Goal: Book appointment/travel/reservation

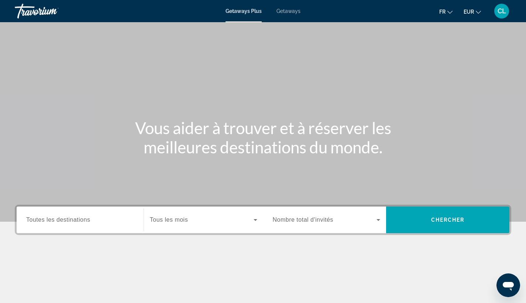
click at [288, 12] on span "Getaways" at bounding box center [288, 11] width 24 height 6
click at [69, 218] on span "Toutes les destinations" at bounding box center [58, 219] width 64 height 6
click at [69, 218] on input "Destination Toutes les destinations" at bounding box center [80, 220] width 108 height 9
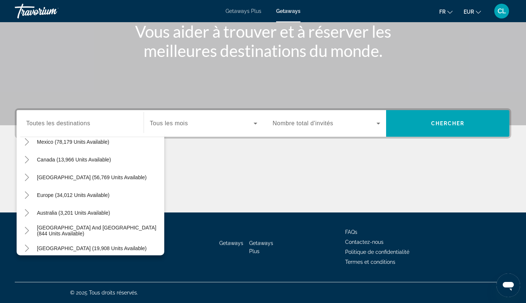
scroll to position [46, 0]
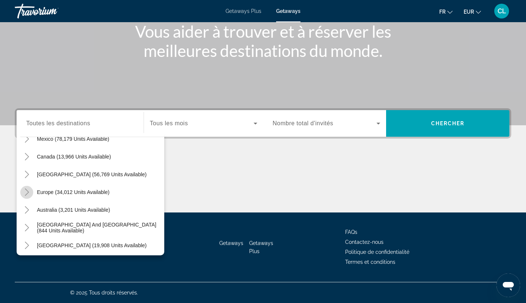
click at [29, 193] on icon "Toggle Europe (34,012 units available)" at bounding box center [26, 191] width 7 height 7
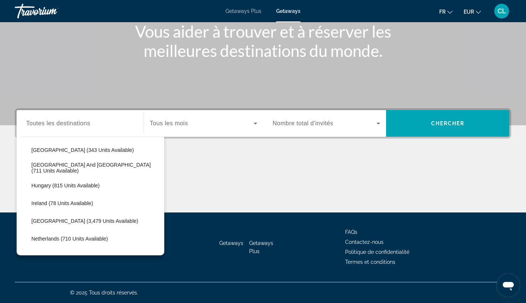
scroll to position [232, 0]
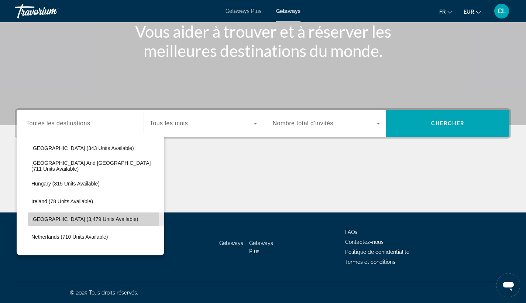
click at [86, 217] on span "[GEOGRAPHIC_DATA] (3,479 units available)" at bounding box center [84, 219] width 107 height 6
type input "**********"
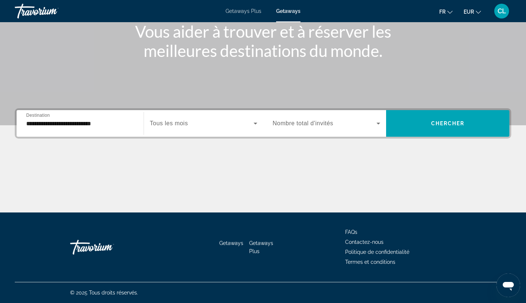
click at [169, 121] on span "Tous les mois" at bounding box center [169, 123] width 38 height 6
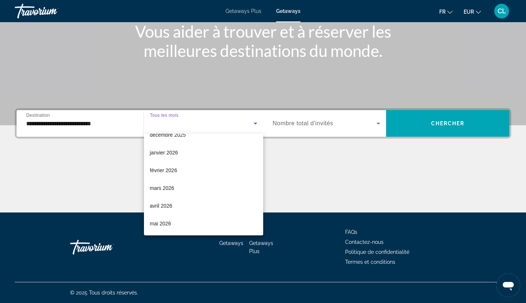
scroll to position [68, 0]
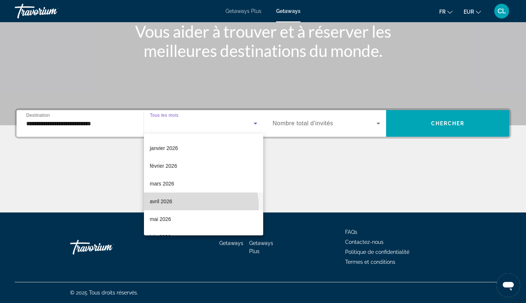
click at [192, 206] on mat-option "avril 2026" at bounding box center [203, 201] width 119 height 18
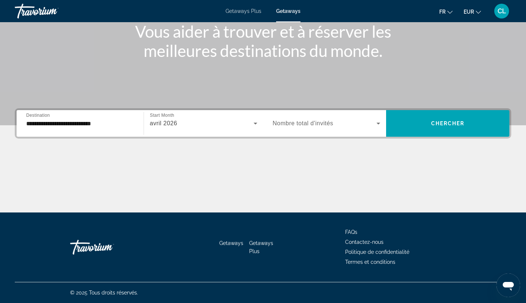
click at [301, 123] on span "Nombre total d'invités" at bounding box center [303, 123] width 61 height 6
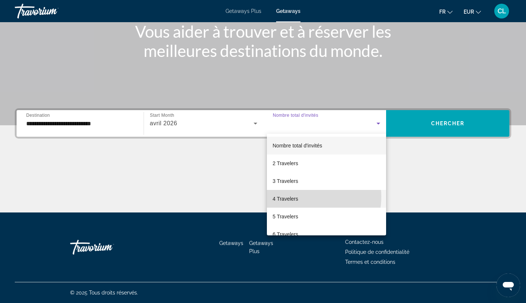
click at [300, 196] on mat-option "4 Travelers" at bounding box center [327, 199] width 120 height 18
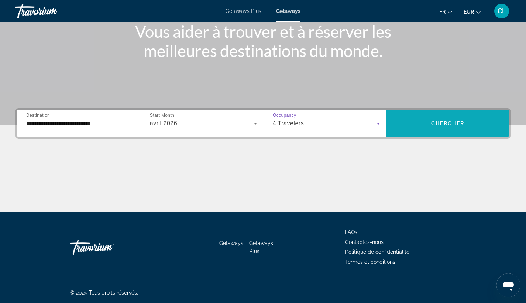
click at [413, 124] on span "Search widget" at bounding box center [447, 123] width 123 height 18
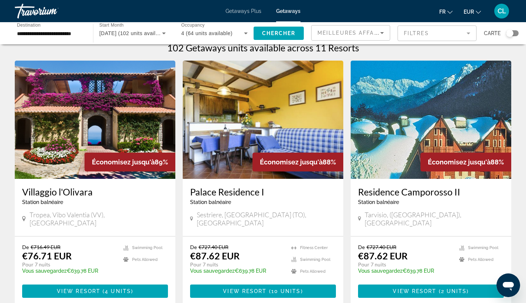
scroll to position [35, 0]
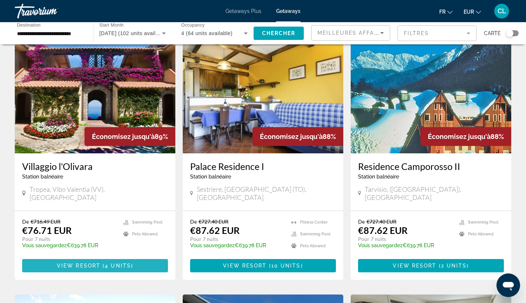
click at [61, 262] on span "View Resort" at bounding box center [79, 265] width 44 height 6
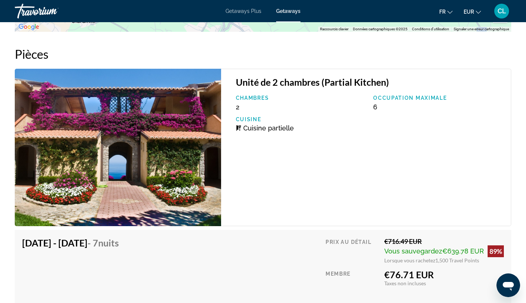
scroll to position [1352, 0]
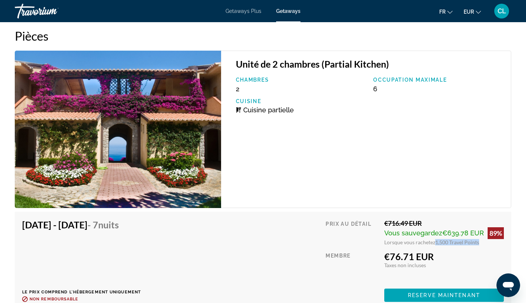
drag, startPoint x: 435, startPoint y: 241, endPoint x: 476, endPoint y: 240, distance: 40.6
click at [476, 240] on span "1,500 Travel Points" at bounding box center [457, 242] width 44 height 6
